Goal: Task Accomplishment & Management: Complete application form

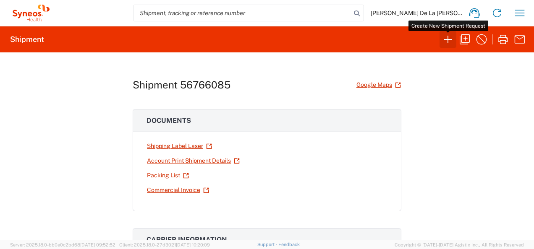
click at [449, 41] on icon "button" at bounding box center [447, 39] width 13 height 13
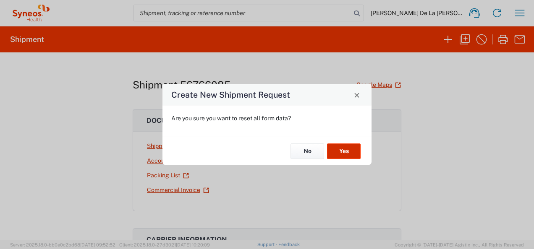
click at [343, 149] on button "Yes" at bounding box center [344, 152] width 34 height 16
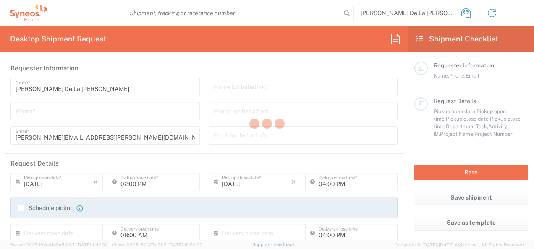
type input "[US_STATE]"
type input "[GEOGRAPHIC_DATA]"
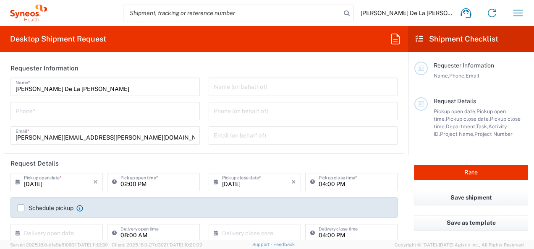
type input "Syneos Health, LLC-[GEOGRAPHIC_DATA] [GEOGRAPHIC_DATA] [GEOGRAPHIC_DATA]"
type input "8350"
click at [147, 106] on input "tel" at bounding box center [105, 110] width 179 height 15
type input "9178374901"
click at [196, 66] on header "Requester Information" at bounding box center [204, 68] width 400 height 19
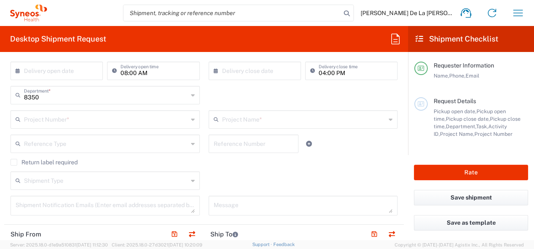
scroll to position [168, 0]
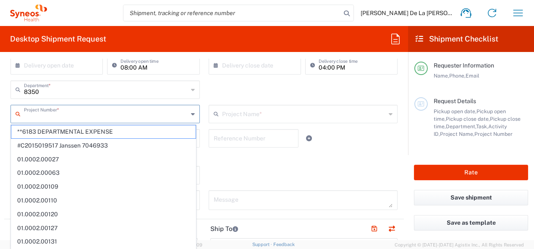
click at [107, 107] on input "text" at bounding box center [106, 113] width 164 height 15
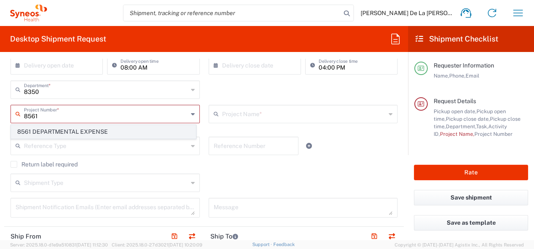
click at [112, 130] on span "8561 DEPARTMENTAL EXPENSE" at bounding box center [103, 132] width 184 height 13
type input "8561 DEPARTMENTAL EXPENSE"
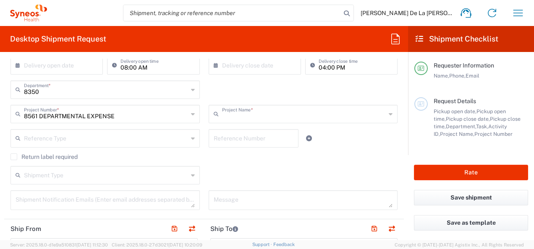
type input "8561 DEPARTMENTAL EXPENSE"
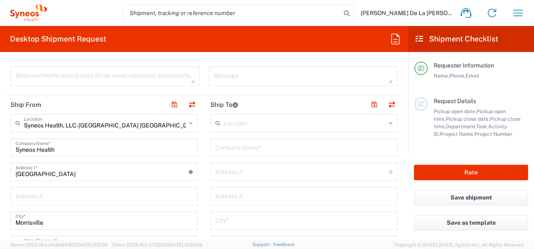
scroll to position [294, 0]
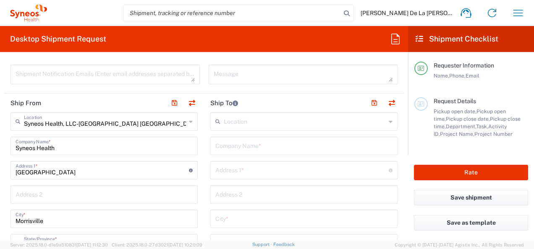
click at [238, 123] on input "text" at bounding box center [305, 121] width 162 height 15
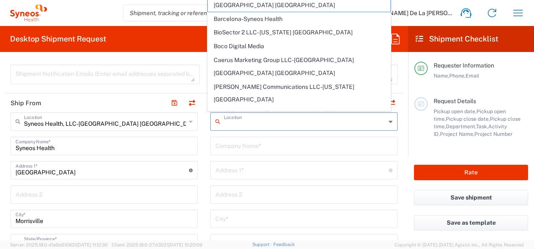
click at [250, 148] on input "text" at bounding box center [303, 145] width 177 height 15
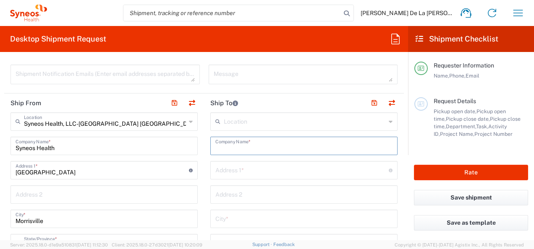
click at [278, 129] on div "Location" at bounding box center [303, 122] width 187 height 18
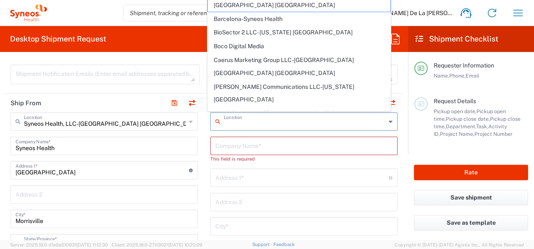
click at [283, 124] on input "text" at bounding box center [305, 121] width 162 height 15
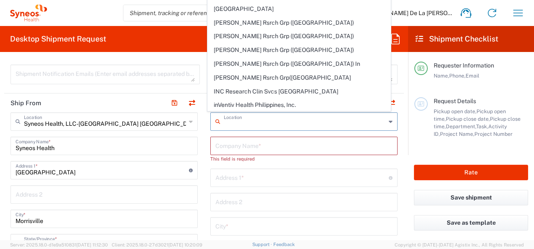
scroll to position [210, 0]
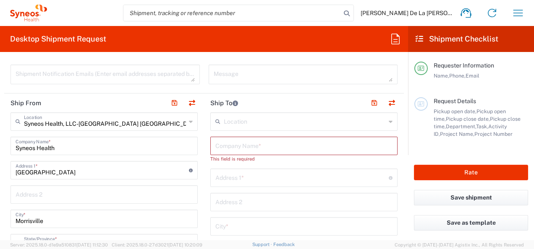
click at [252, 138] on input "text" at bounding box center [303, 145] width 177 height 15
type input "Syneos Health"
click at [226, 166] on input "text" at bounding box center [301, 169] width 173 height 15
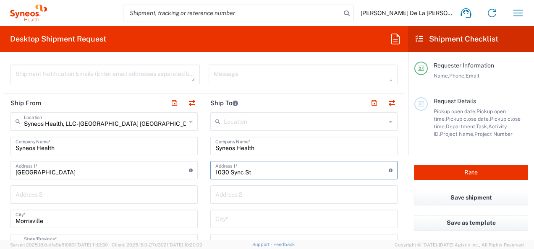
type input "1030 Sync St"
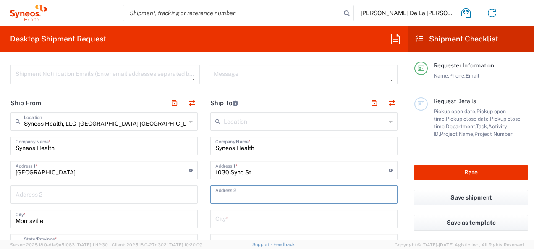
click at [215, 191] on input "text" at bounding box center [303, 194] width 177 height 15
type input "6th floor"
click at [219, 224] on input "text" at bounding box center [303, 218] width 177 height 15
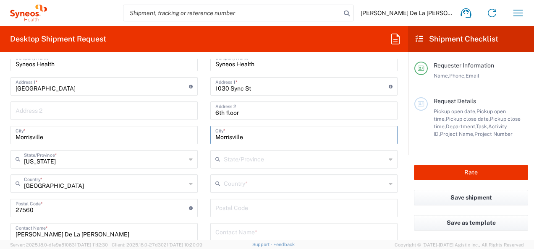
scroll to position [420, 0]
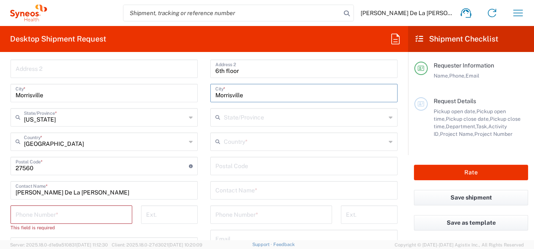
type input "Morrisville"
drag, startPoint x: 268, startPoint y: 147, endPoint x: 252, endPoint y: 146, distance: 16.4
click at [268, 147] on input "text" at bounding box center [305, 141] width 162 height 15
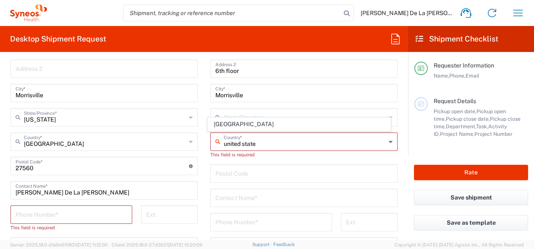
click at [215, 125] on span "[GEOGRAPHIC_DATA]" at bounding box center [299, 124] width 182 height 13
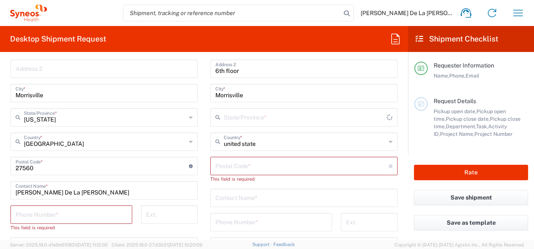
type input "[GEOGRAPHIC_DATA]"
click at [270, 118] on input "text" at bounding box center [305, 117] width 162 height 15
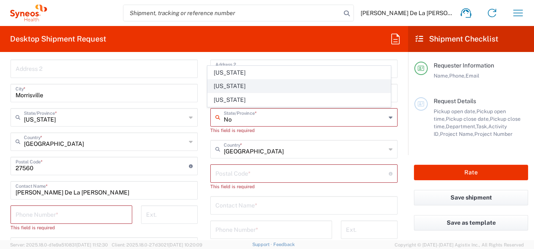
click at [225, 84] on span "[US_STATE]" at bounding box center [299, 86] width 182 height 13
type input "[US_STATE]"
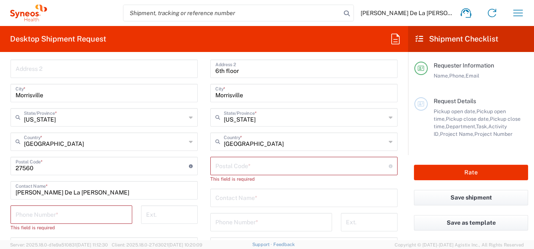
click at [252, 170] on input "undefined" at bounding box center [301, 165] width 173 height 15
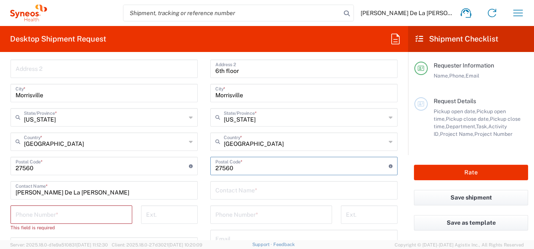
type input "27560"
click at [204, 191] on main "Location [PERSON_NAME] LLC-[GEOGRAPHIC_DATA] [GEOGRAPHIC_DATA] [GEOGRAPHIC_DATA…" at bounding box center [304, 163] width 200 height 353
click at [215, 187] on input "text" at bounding box center [303, 190] width 177 height 15
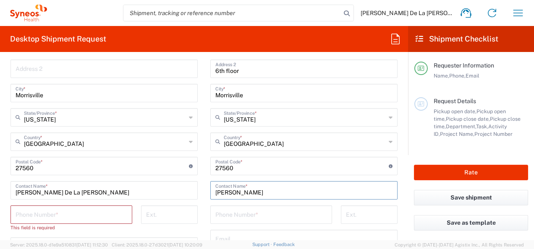
type input "[PERSON_NAME]"
drag, startPoint x: 21, startPoint y: 212, endPoint x: 34, endPoint y: 214, distance: 13.2
click at [21, 212] on input "tel" at bounding box center [72, 214] width 112 height 15
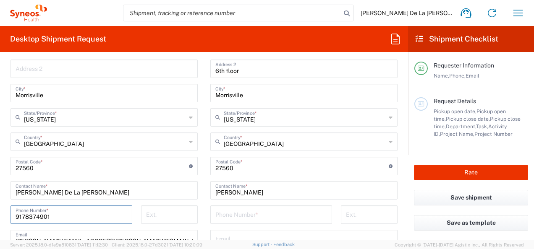
type input "9178374901"
click at [219, 216] on input "tel" at bounding box center [271, 214] width 112 height 15
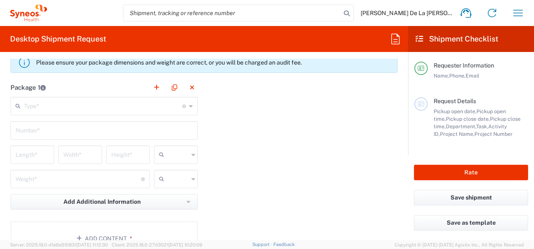
scroll to position [714, 0]
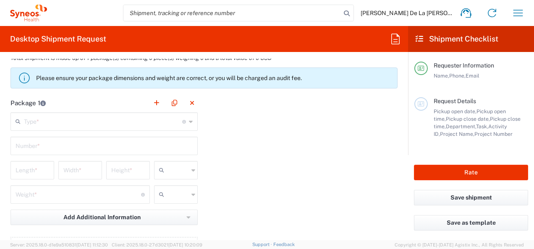
type input "9198769300"
click at [191, 120] on div "Type * Material used to package goods" at bounding box center [103, 122] width 187 height 18
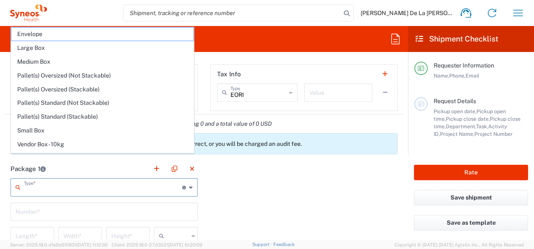
scroll to position [630, 0]
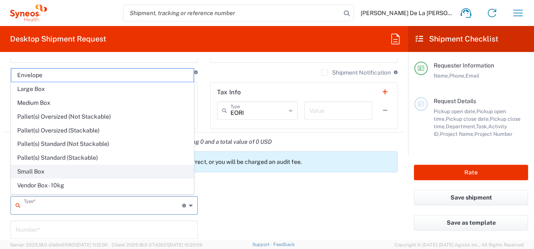
click at [75, 165] on span "Small Box" at bounding box center [102, 171] width 182 height 13
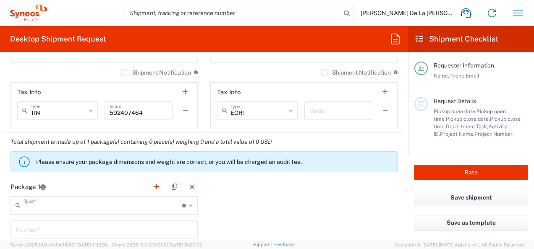
type input "Small Box"
type input "12.25"
type input "11"
type input "1.5"
type input "in"
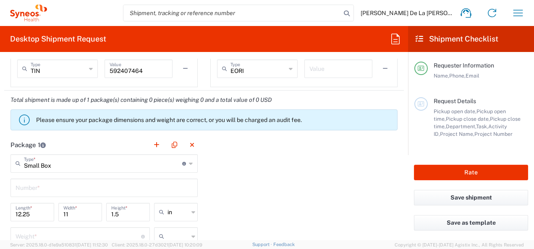
scroll to position [714, 0]
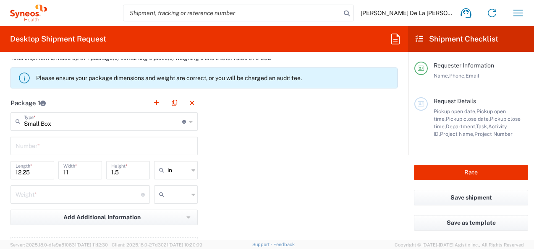
click at [68, 147] on input "text" at bounding box center [104, 145] width 177 height 15
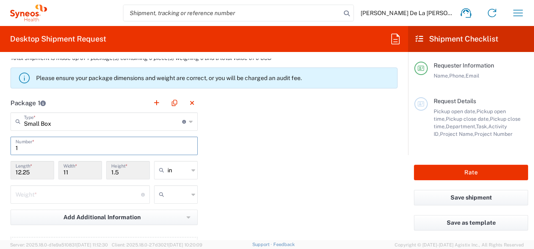
type input "1"
click at [220, 158] on div "Package 1 Small Box Type * Material used to package goods Envelope Large Box Me…" at bounding box center [204, 186] width 400 height 184
click at [129, 193] on input "number" at bounding box center [79, 194] width 126 height 15
type input "3"
click at [191, 191] on icon at bounding box center [193, 194] width 4 height 13
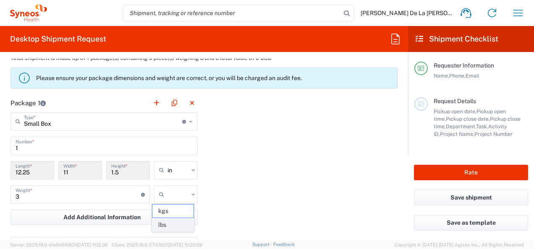
click at [161, 225] on span "lbs" at bounding box center [172, 225] width 41 height 13
type input "lbs"
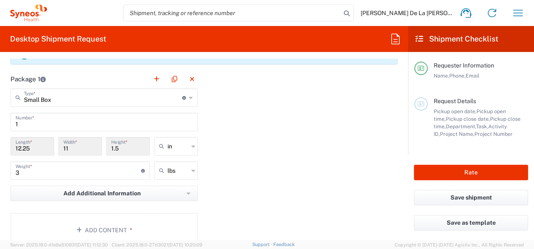
scroll to position [756, 0]
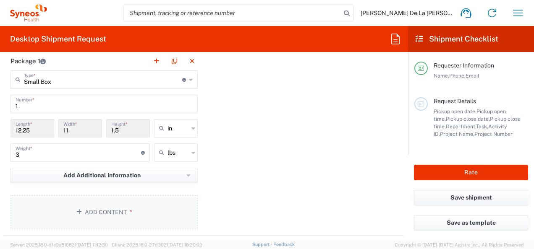
click at [132, 209] on button "Add Content *" at bounding box center [103, 212] width 187 height 34
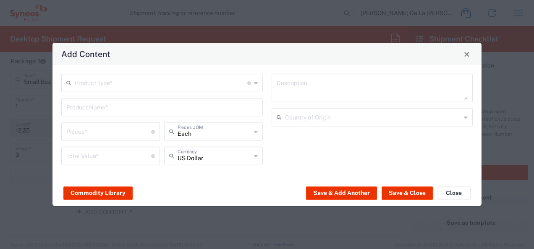
click at [200, 82] on input "text" at bounding box center [161, 82] width 173 height 15
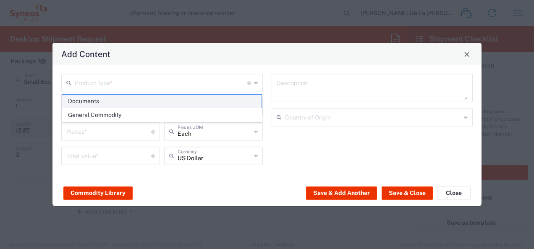
click at [180, 101] on span "Documents" at bounding box center [162, 101] width 200 height 13
type input "Documents"
type input "1"
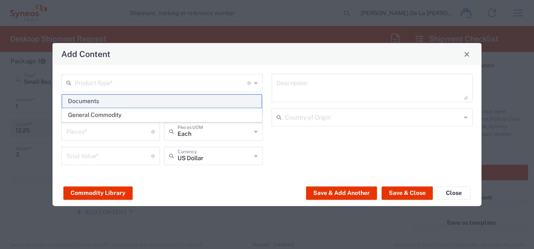
type textarea "Documents"
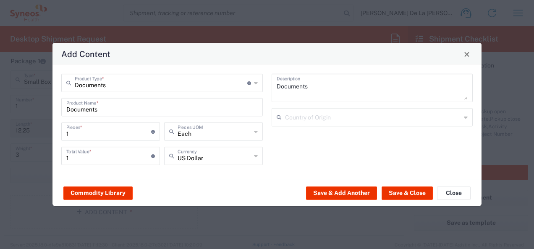
click at [110, 132] on input "1" at bounding box center [108, 131] width 85 height 15
type input "2"
type input "200"
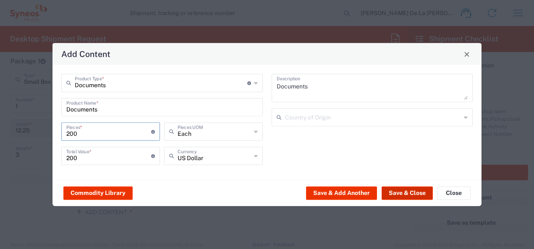
type input "200"
click at [411, 192] on button "Save & Close" at bounding box center [407, 192] width 51 height 13
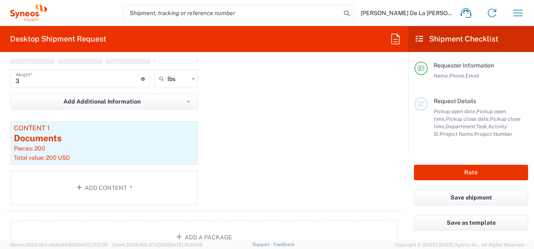
scroll to position [798, 0]
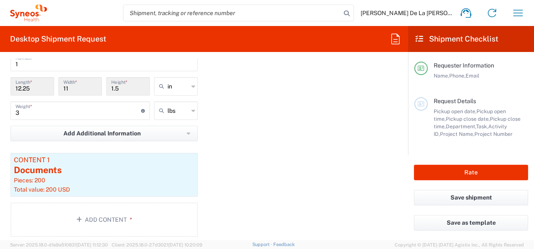
drag, startPoint x: 34, startPoint y: 86, endPoint x: 6, endPoint y: 86, distance: 27.7
click at [6, 86] on main "Small Box Type * Material used to package goods Envelope Large Box Medium Box P…" at bounding box center [104, 135] width 200 height 212
click at [34, 89] on input "12.25" at bounding box center [33, 86] width 34 height 15
drag, startPoint x: 43, startPoint y: 88, endPoint x: -2, endPoint y: 85, distance: 44.6
click at [0, 85] on html "[PERSON_NAME] De La [PERSON_NAME] Home Shipment estimator Shipment tracking Des…" at bounding box center [267, 124] width 534 height 249
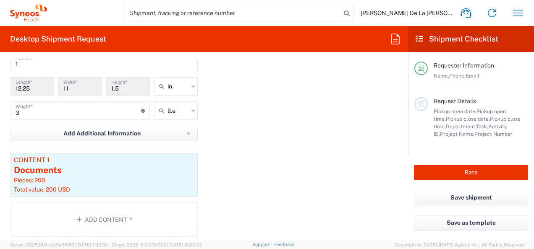
click at [223, 143] on div "Package 1 Small Box Type * Material used to package goods Envelope Large Box Me…" at bounding box center [204, 127] width 400 height 234
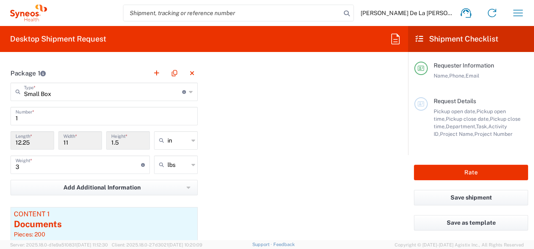
scroll to position [756, 0]
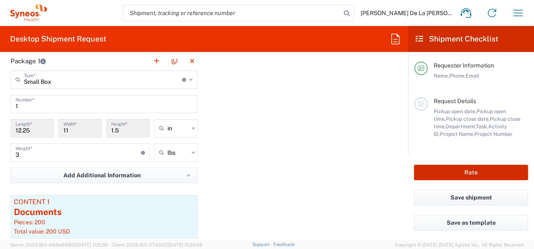
click at [432, 170] on button "Rate" at bounding box center [471, 173] width 114 height 16
type input "8561 DEPARTMENTAL EXPENSE"
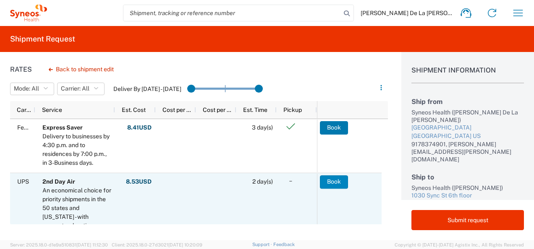
click at [335, 180] on button "Book" at bounding box center [334, 182] width 28 height 13
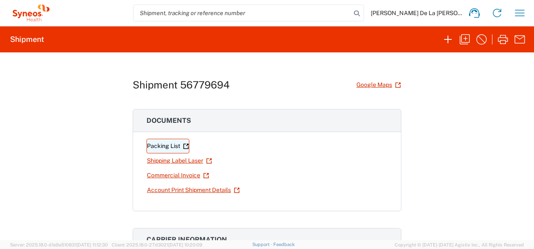
click at [161, 145] on link "Packing List" at bounding box center [168, 146] width 43 height 15
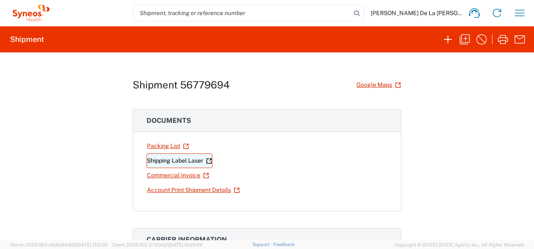
click at [186, 160] on link "Shipping Label Laser" at bounding box center [180, 161] width 66 height 15
